Goal: Obtain resource: Obtain resource

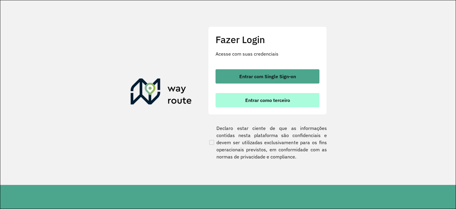
drag, startPoint x: 281, startPoint y: 77, endPoint x: 282, endPoint y: 99, distance: 21.7
click at [283, 98] on div "Entrar com Single Sign-on Entrar como terceiro" at bounding box center [267, 88] width 104 height 38
click at [279, 100] on span "Entrar como terceiro" at bounding box center [267, 100] width 45 height 5
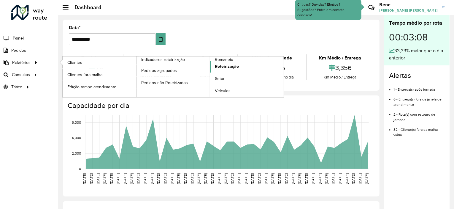
click at [229, 67] on span "Roteirização" at bounding box center [227, 66] width 24 height 6
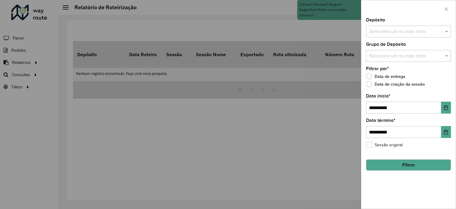
click at [435, 31] on input "text" at bounding box center [405, 31] width 76 height 7
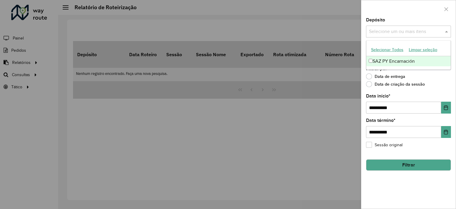
click at [409, 64] on div "SAZ PY Encarnación" at bounding box center [408, 61] width 84 height 10
click at [353, 104] on div at bounding box center [228, 104] width 456 height 209
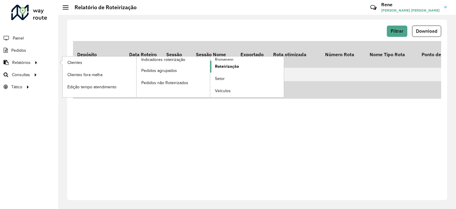
click at [229, 66] on span "Roteirização" at bounding box center [227, 66] width 24 height 6
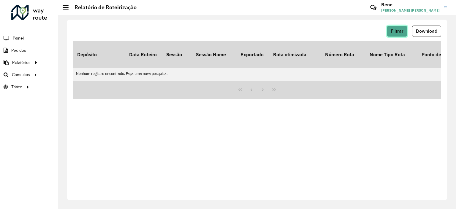
click at [403, 30] on span "Filtrar" at bounding box center [397, 30] width 13 height 5
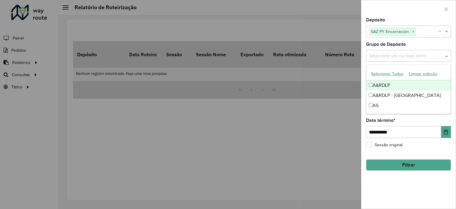
click at [410, 54] on input "text" at bounding box center [405, 56] width 76 height 7
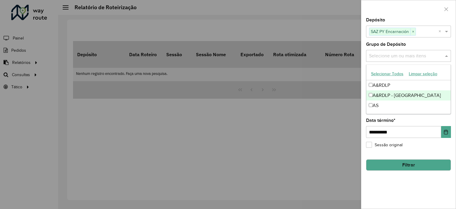
click at [400, 94] on div "A&RDLP - [GEOGRAPHIC_DATA]" at bounding box center [408, 95] width 84 height 10
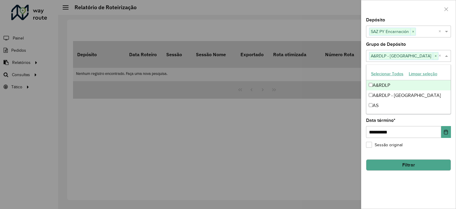
click at [438, 56] on input "text" at bounding box center [438, 56] width 0 height 7
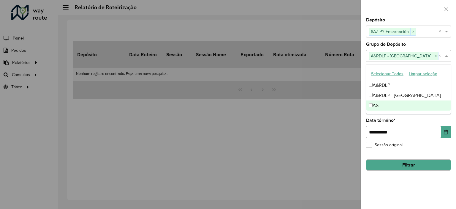
click at [337, 115] on div at bounding box center [228, 104] width 456 height 209
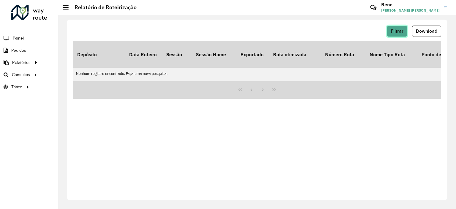
click at [397, 31] on span "Filtrar" at bounding box center [397, 30] width 13 height 5
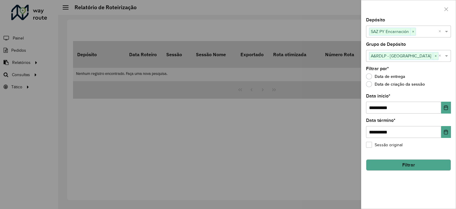
click at [369, 143] on label "Sessão original" at bounding box center [384, 145] width 37 height 6
click at [369, 144] on label "Sessão original" at bounding box center [384, 145] width 37 height 6
click at [424, 165] on button "Filtrar" at bounding box center [408, 164] width 85 height 11
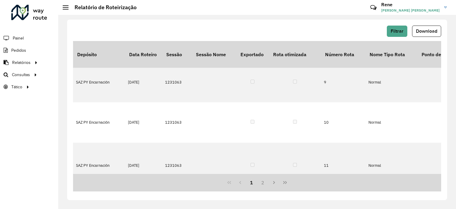
scroll to position [349, 0]
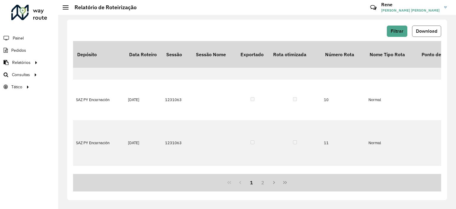
click at [425, 30] on span "Download" at bounding box center [426, 30] width 21 height 5
click at [402, 32] on span "Filtrar" at bounding box center [397, 30] width 13 height 5
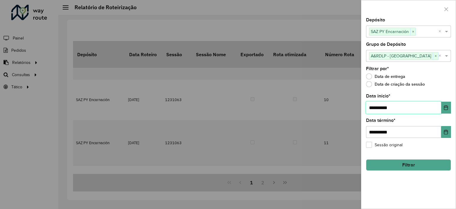
click at [424, 103] on input "**********" at bounding box center [403, 108] width 75 height 12
click at [374, 104] on input "**********" at bounding box center [403, 108] width 75 height 12
drag, startPoint x: 375, startPoint y: 130, endPoint x: 374, endPoint y: 137, distance: 7.2
click at [375, 131] on input "**********" at bounding box center [403, 132] width 75 height 12
type input "**********"
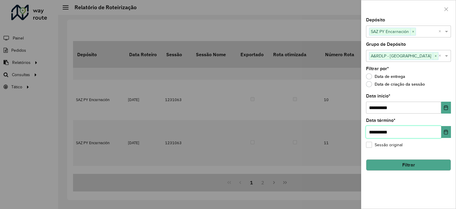
type input "**********"
click at [370, 144] on label "Sessão original" at bounding box center [384, 145] width 37 height 6
click at [418, 169] on button "Filtrar" at bounding box center [408, 164] width 85 height 11
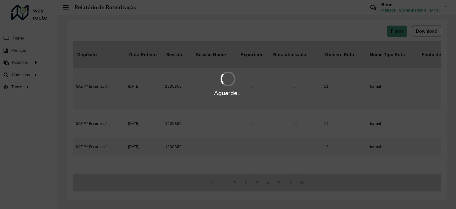
scroll to position [332, 0]
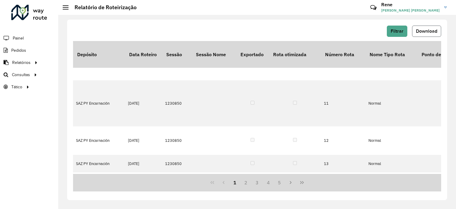
click at [433, 31] on span "Download" at bounding box center [426, 30] width 21 height 5
click at [401, 32] on span "Filtrar" at bounding box center [397, 30] width 13 height 5
